Goal: Information Seeking & Learning: Learn about a topic

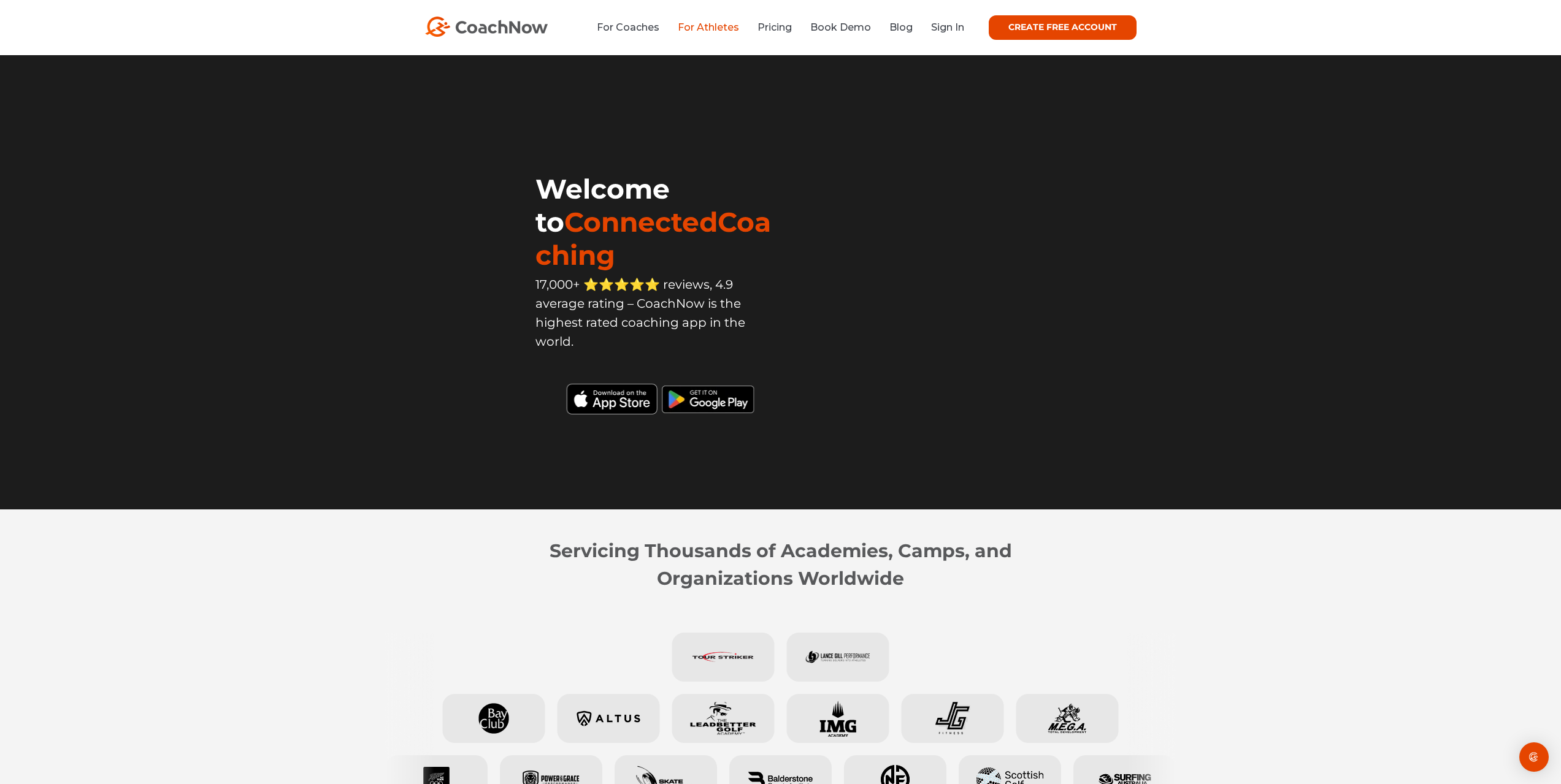
click at [721, 31] on link "For Athletes" at bounding box center [708, 27] width 62 height 12
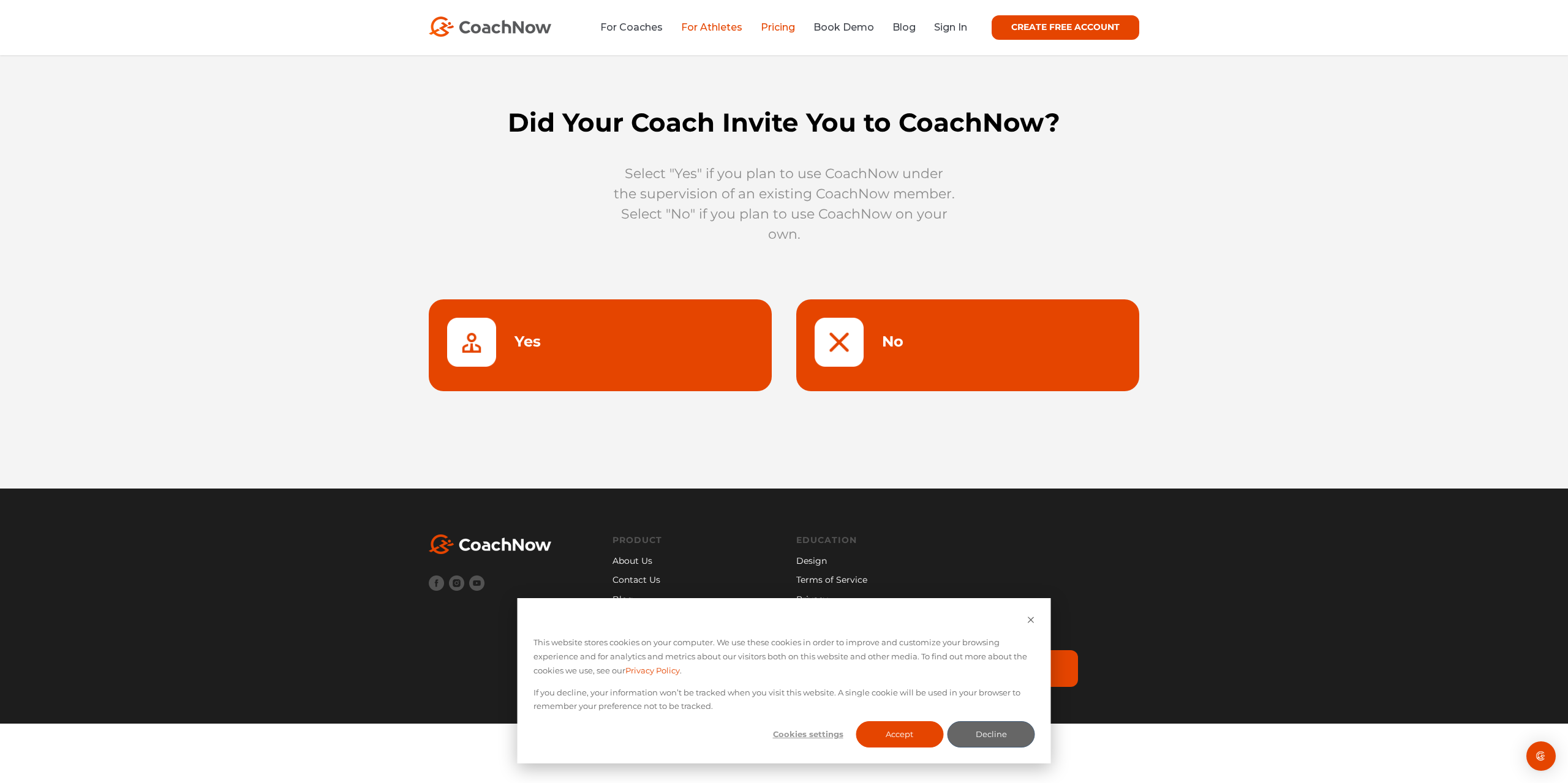
click at [779, 26] on link "Pricing" at bounding box center [777, 27] width 34 height 12
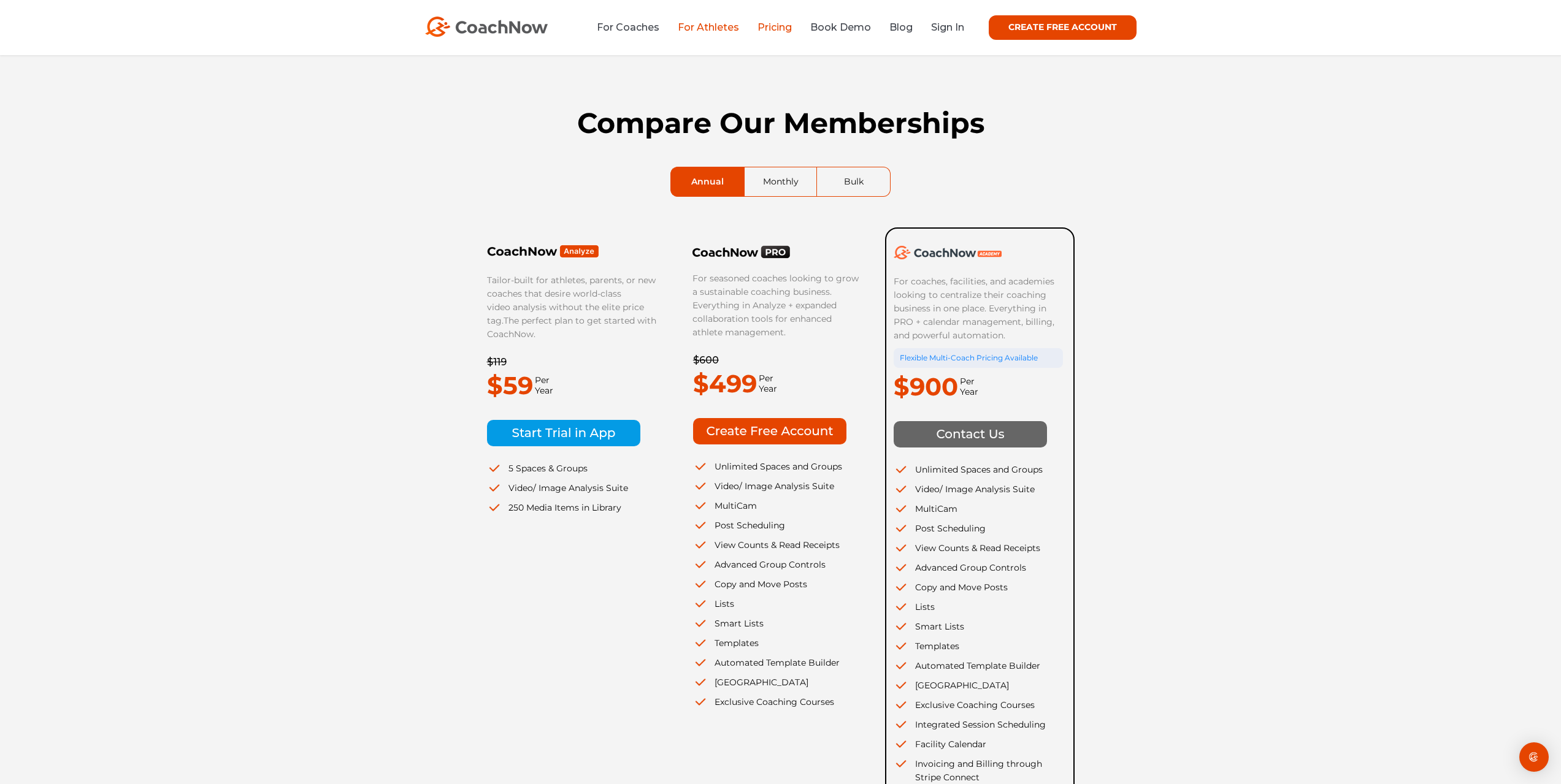
click at [723, 24] on link "For Athletes" at bounding box center [708, 27] width 62 height 12
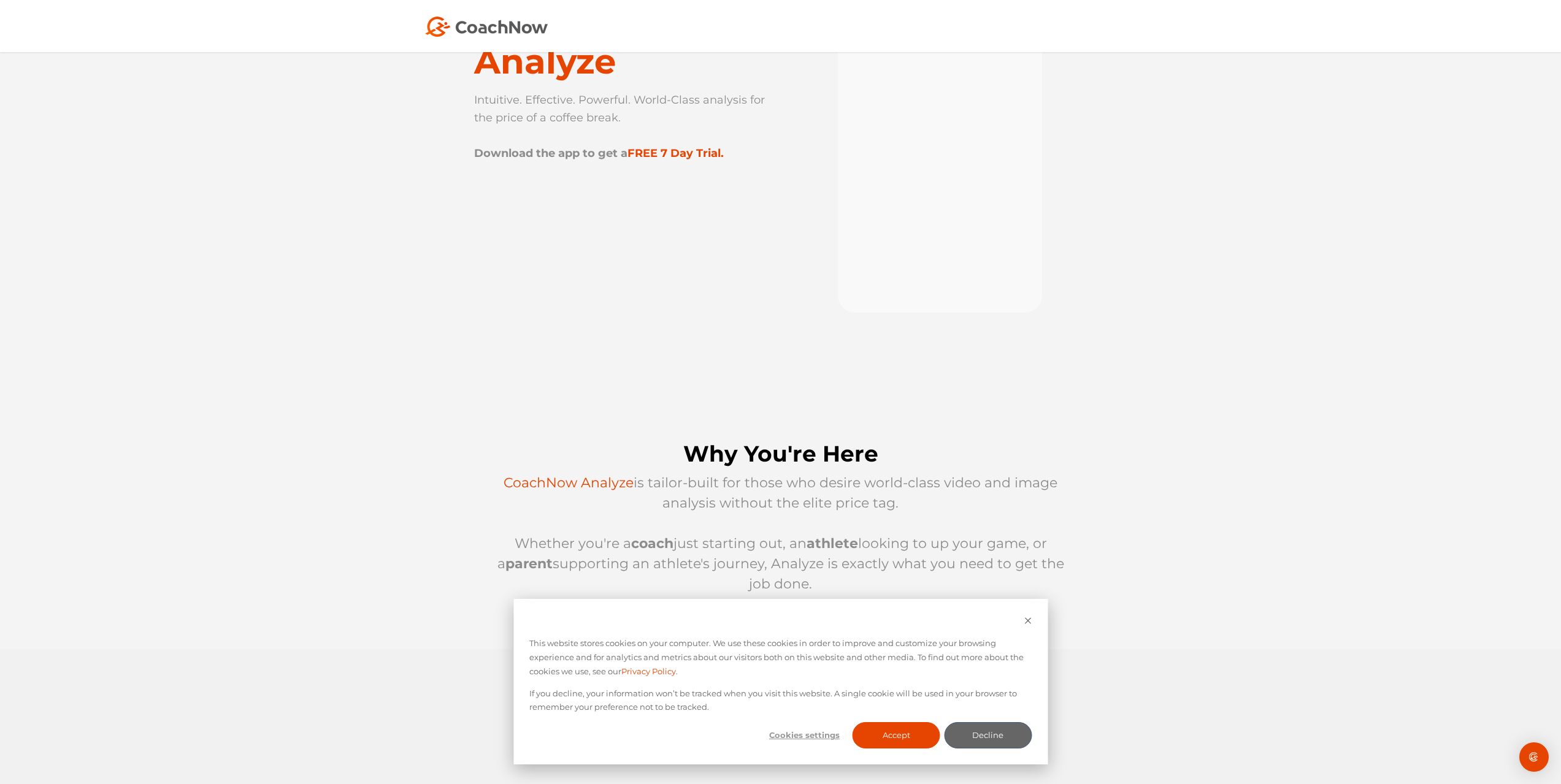
scroll to position [123, 0]
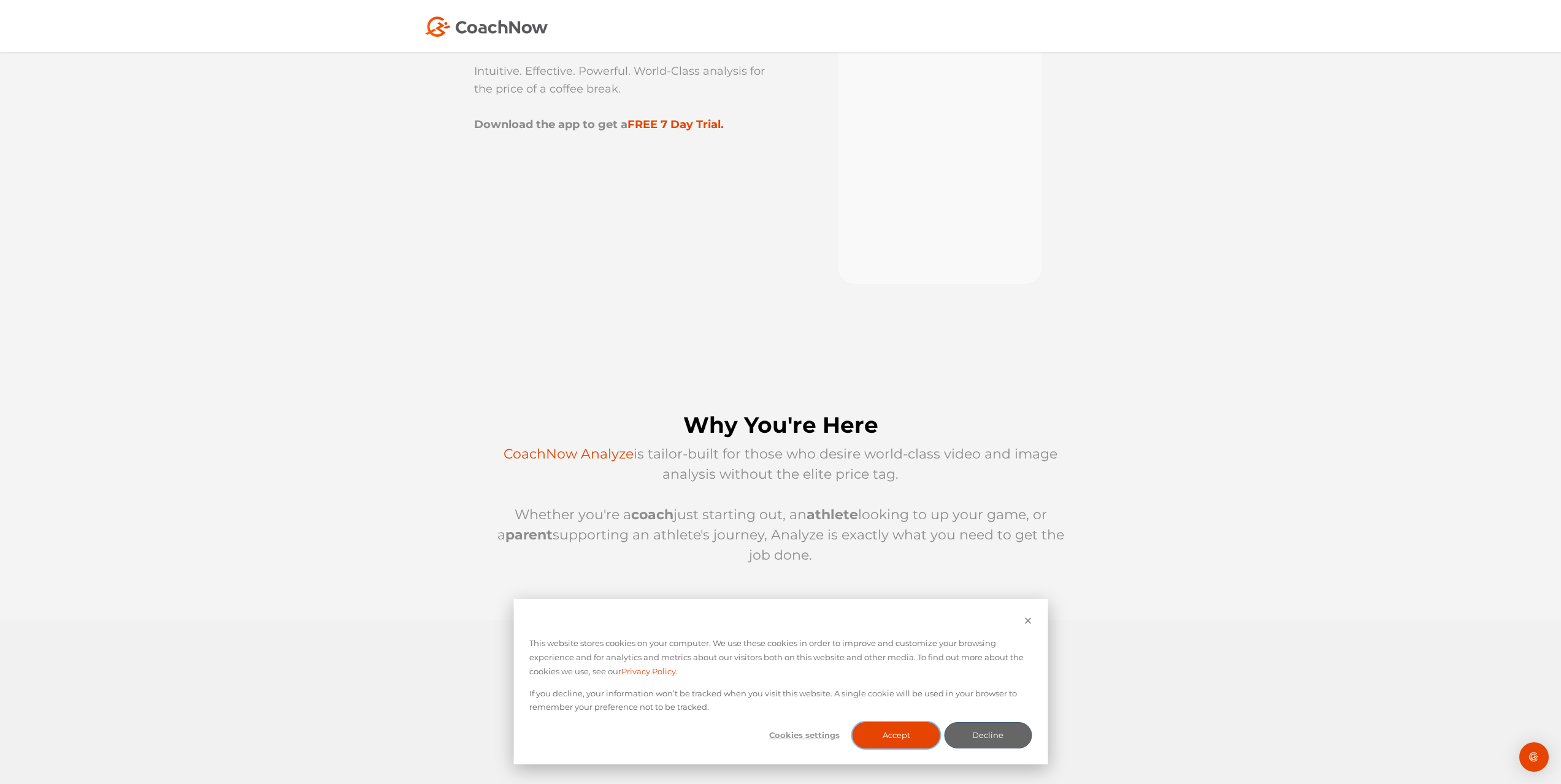
click at [927, 730] on button "Accept" at bounding box center [896, 735] width 88 height 26
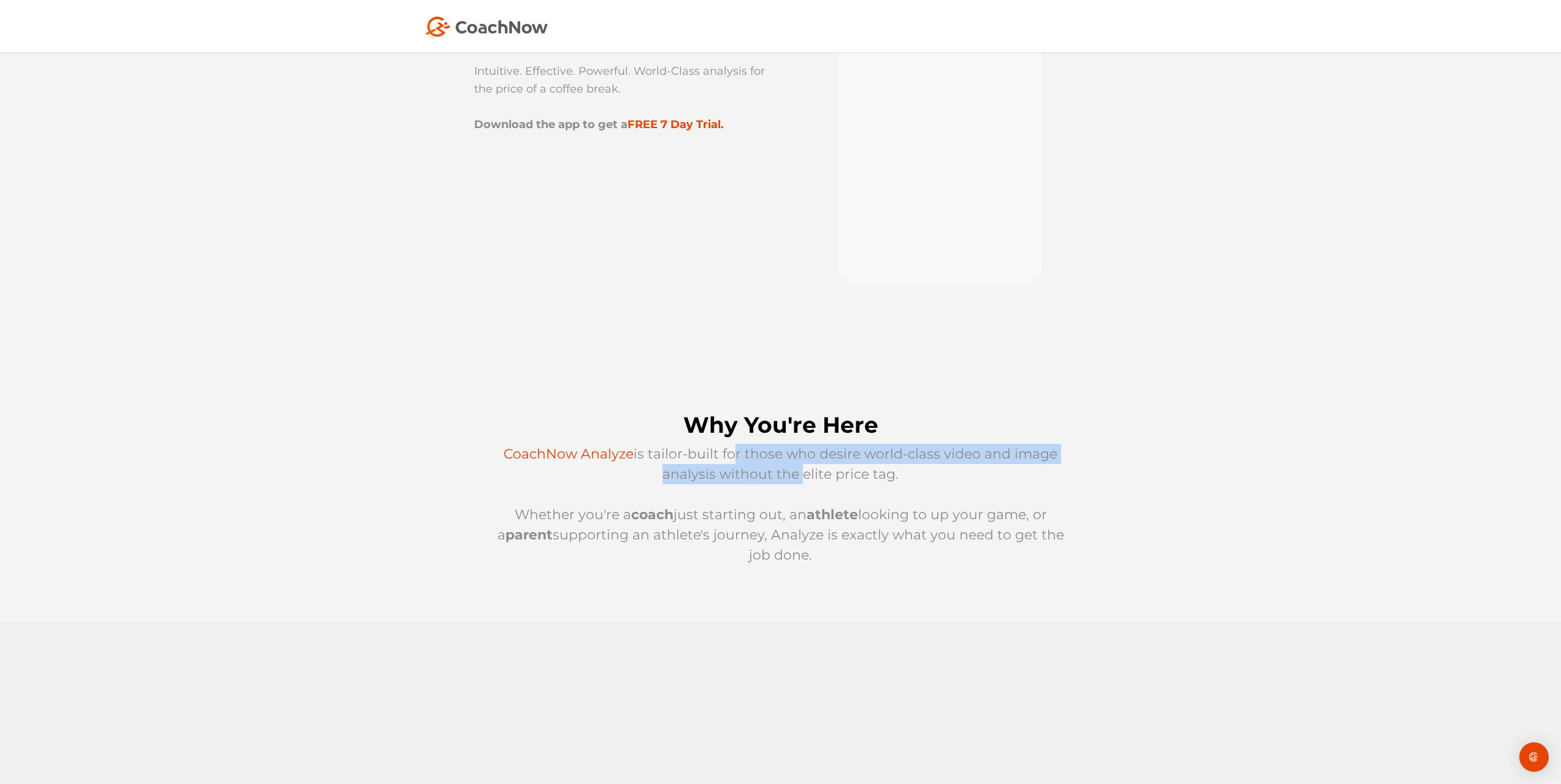
drag, startPoint x: 735, startPoint y: 457, endPoint x: 804, endPoint y: 482, distance: 73.4
click at [804, 482] on p "CoachNow Analyze is tailor-built for those who desire world-class video and ima…" at bounding box center [780, 504] width 589 height 121
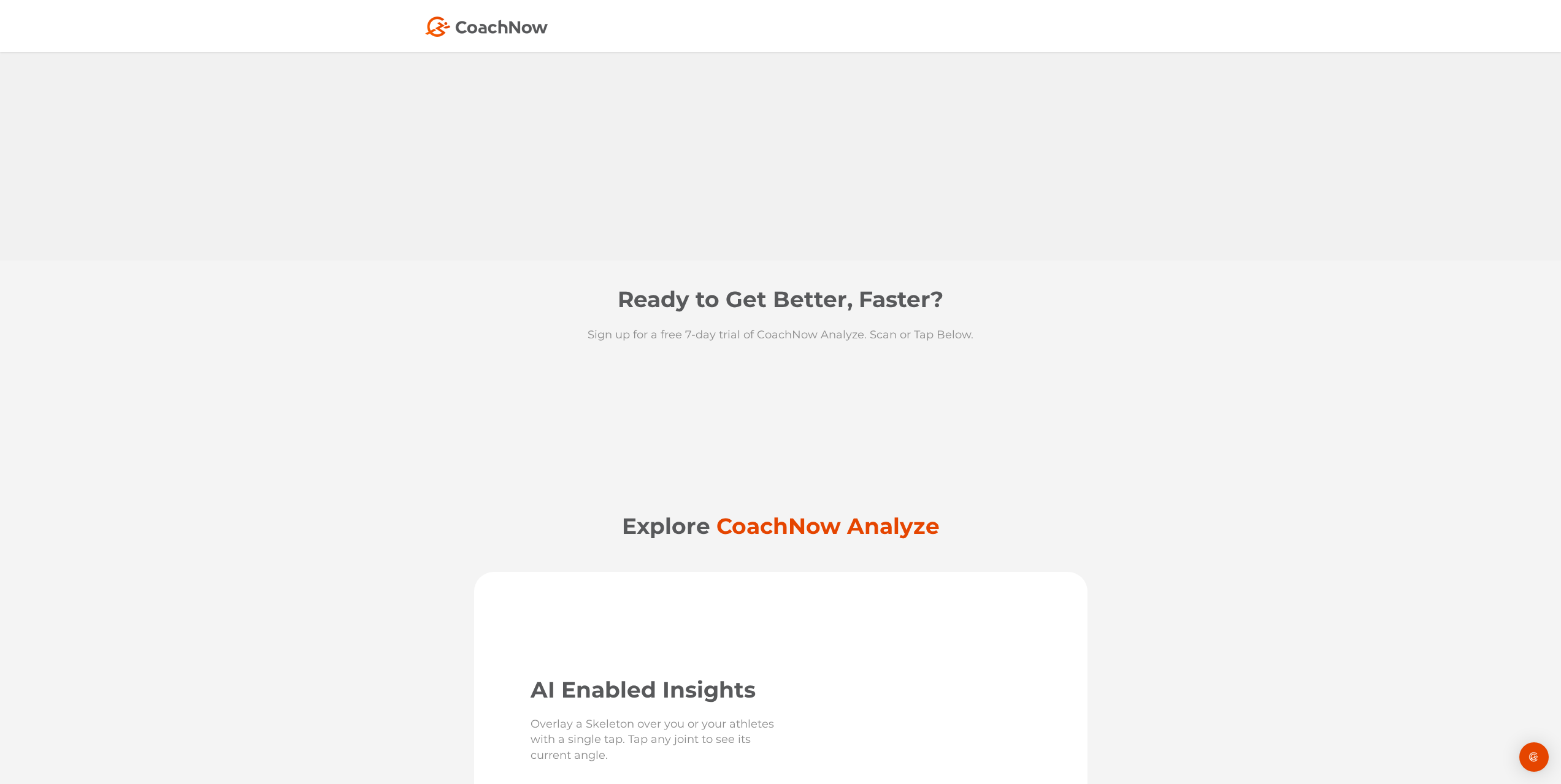
scroll to position [0, 0]
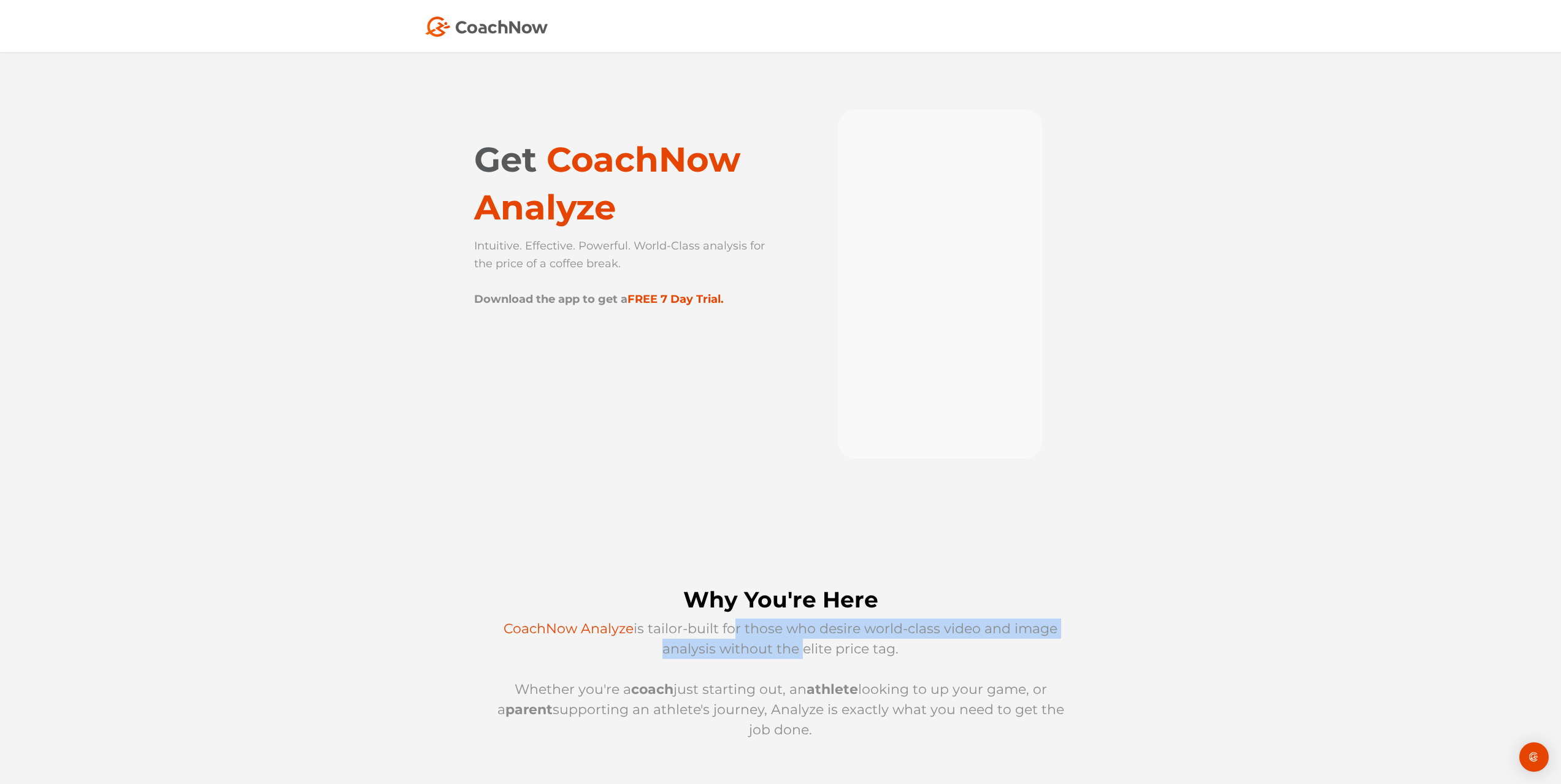
click at [469, 18] on img at bounding box center [486, 27] width 123 height 21
